Goal: Navigation & Orientation: Find specific page/section

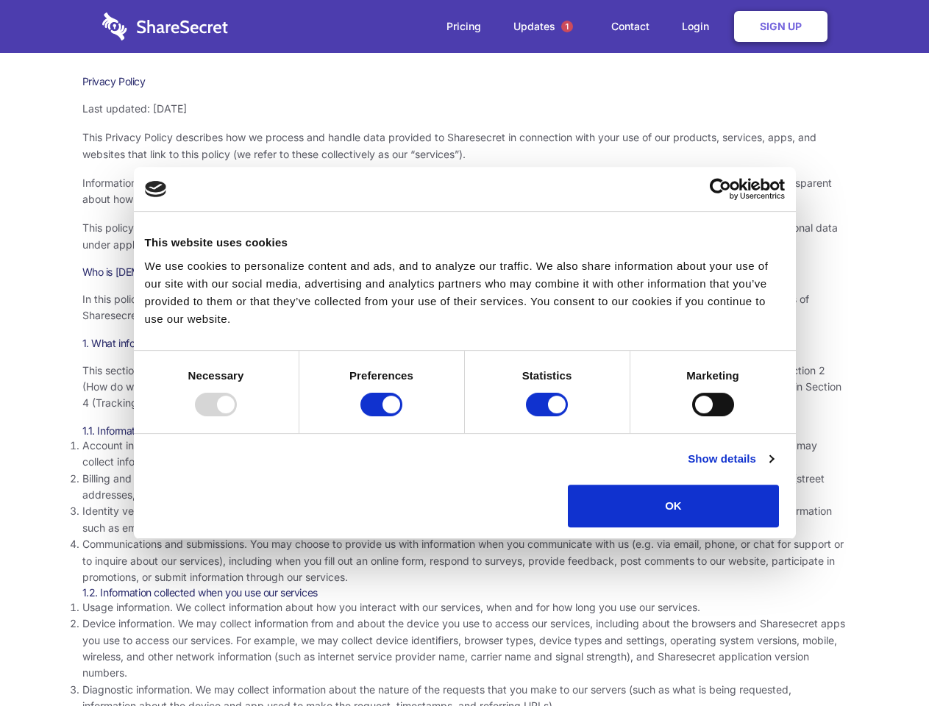
click at [237, 416] on div at bounding box center [216, 405] width 42 height 24
click at [402, 416] on input "Preferences" at bounding box center [381, 405] width 42 height 24
checkbox input "false"
click at [549, 416] on input "Statistics" at bounding box center [547, 405] width 42 height 24
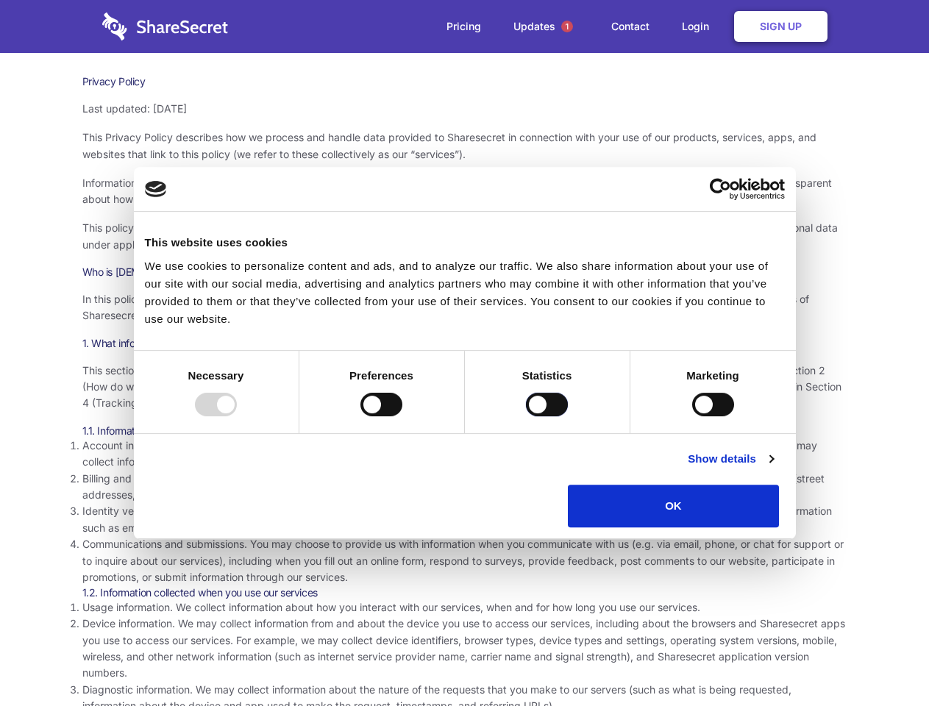
checkbox input "false"
click at [692, 416] on input "Marketing" at bounding box center [713, 405] width 42 height 24
checkbox input "true"
click at [773, 468] on link "Show details" at bounding box center [730, 459] width 85 height 18
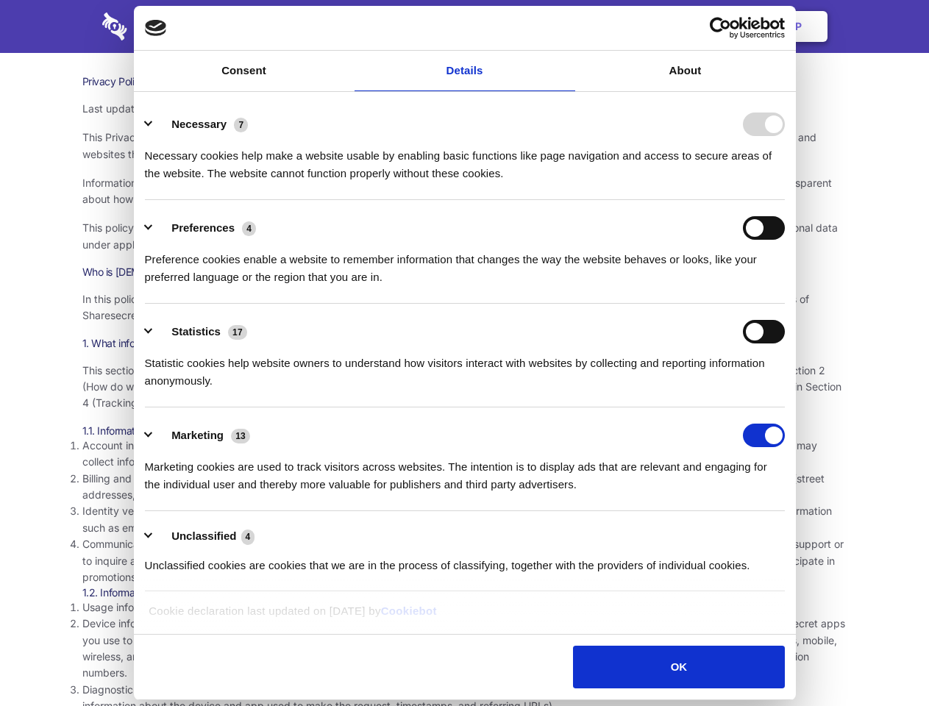
click at [785, 200] on li "Necessary 7 Necessary cookies help make a website usable by enabling basic func…" at bounding box center [465, 148] width 640 height 104
click at [566, 26] on span "1" at bounding box center [567, 27] width 12 height 12
